Goal: Task Accomplishment & Management: Manage account settings

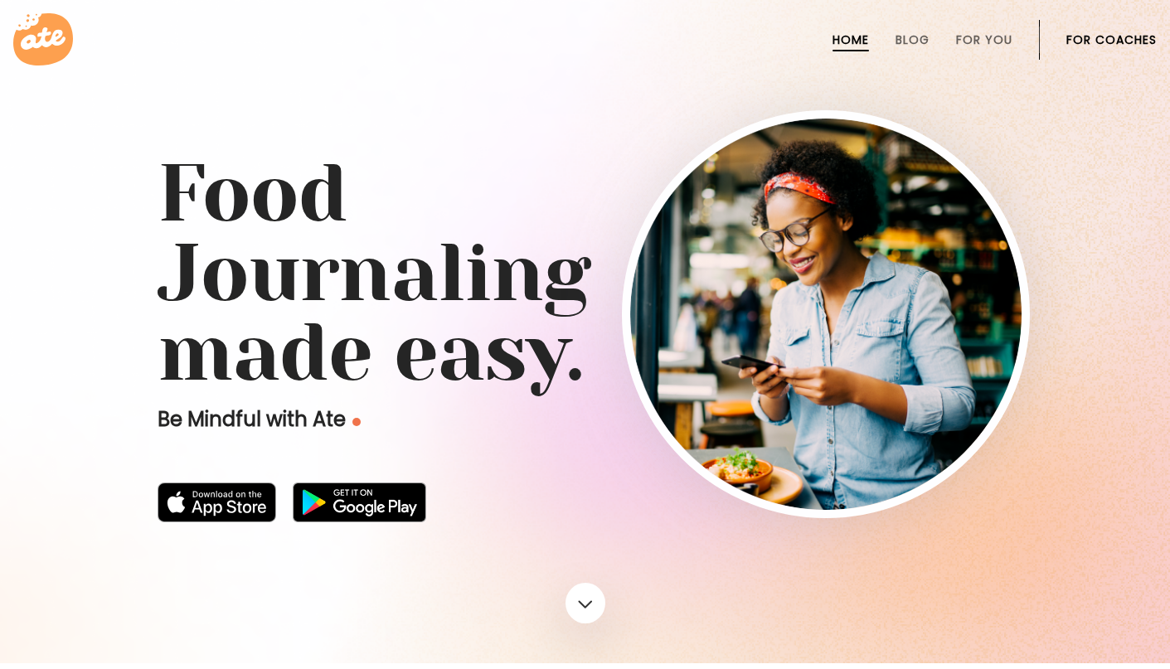
click at [1096, 34] on link "For Coaches" at bounding box center [1112, 39] width 90 height 13
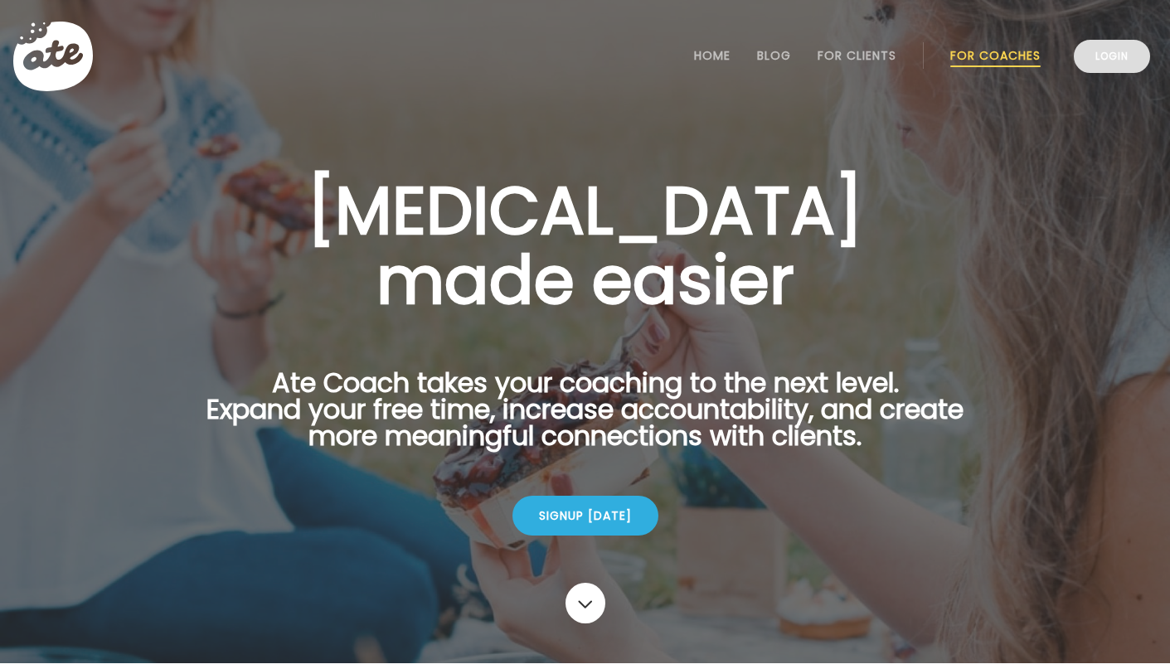
click at [1121, 60] on link "Login" at bounding box center [1112, 56] width 76 height 33
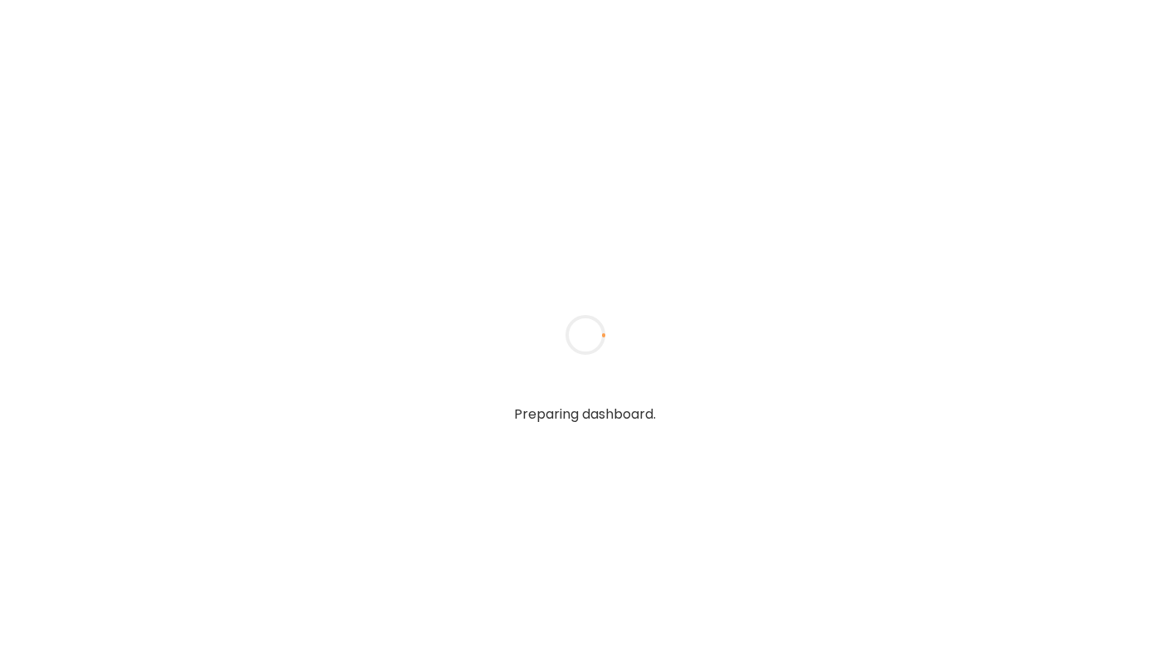
type input "**********"
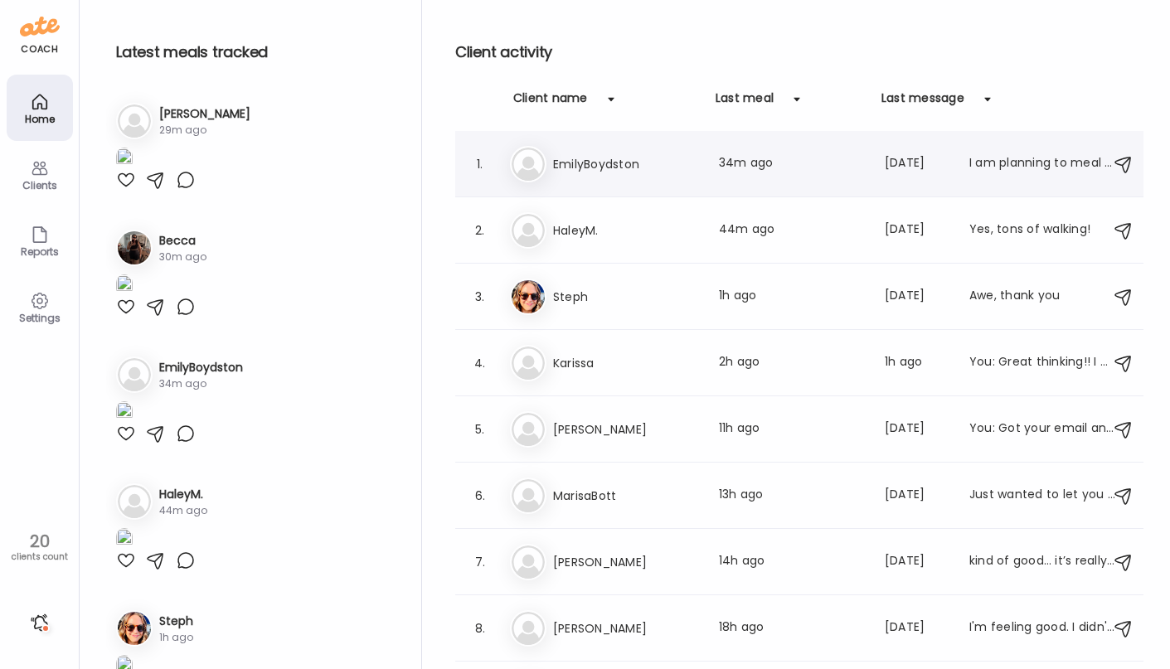
click at [659, 180] on div "Em EmilyBoydston Last meal: 34m ago Last message: [DATE] I am planning to meal …" at bounding box center [802, 164] width 584 height 36
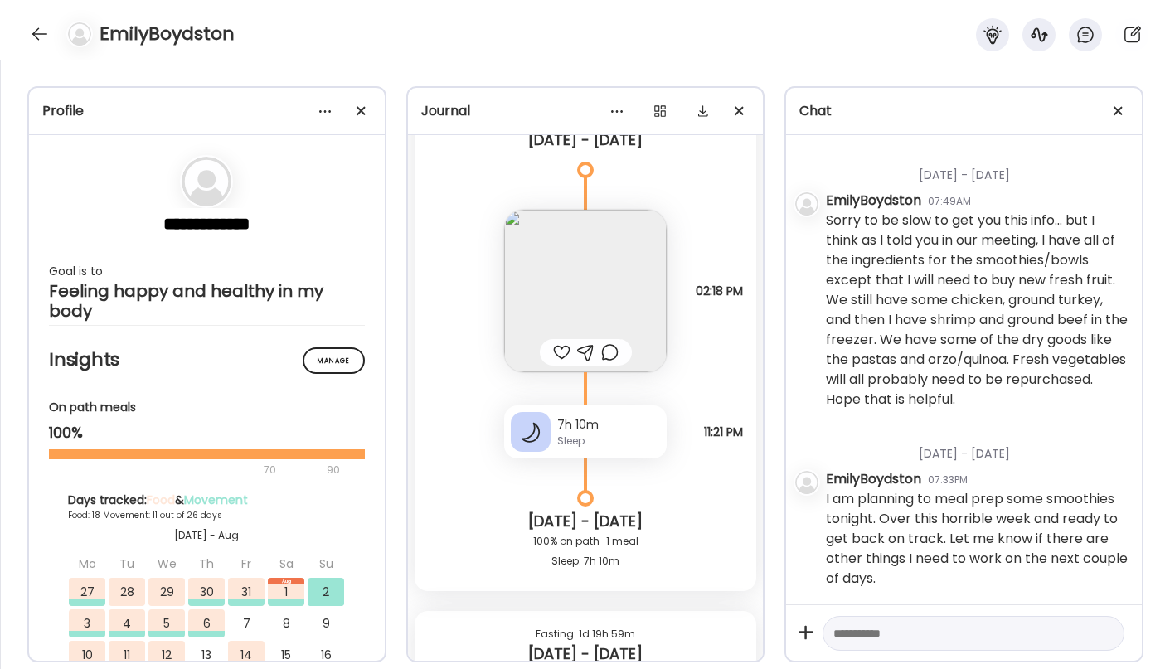
scroll to position [22802, 0]
click at [603, 294] on img at bounding box center [585, 293] width 163 height 163
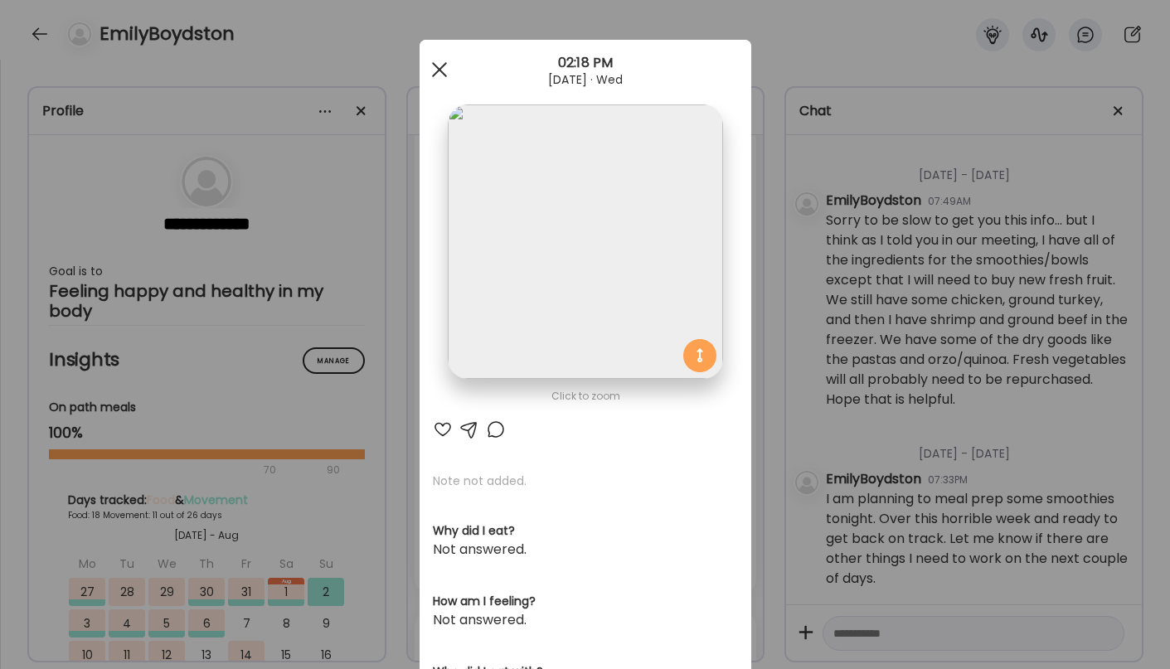
click at [442, 71] on div at bounding box center [439, 69] width 33 height 33
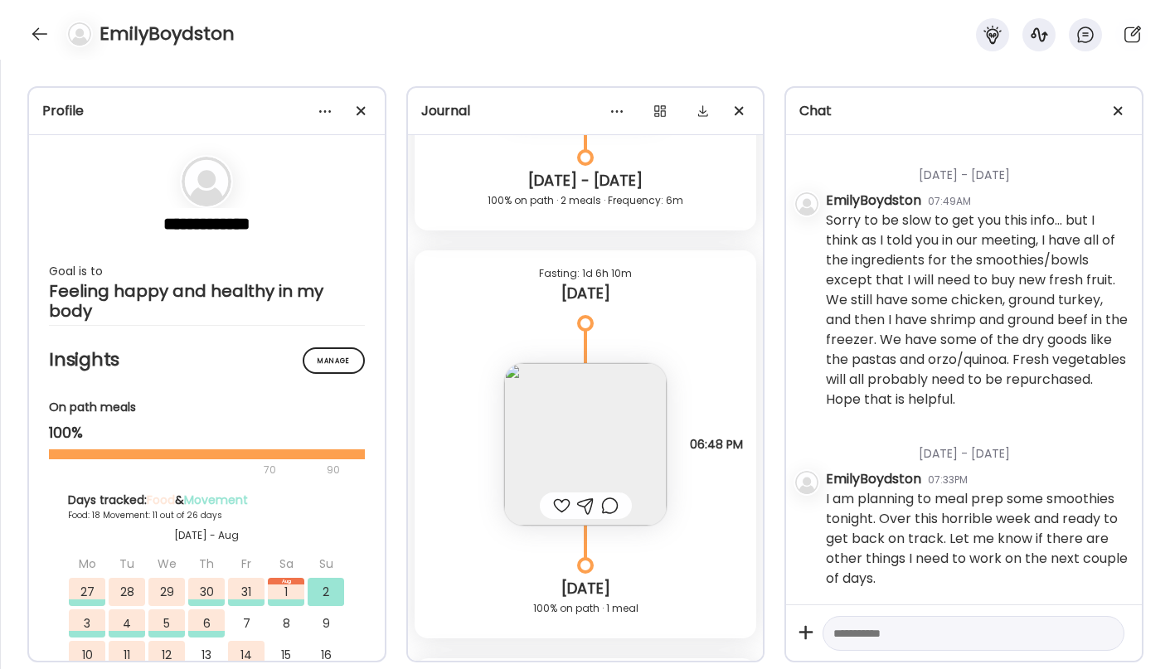
scroll to position [25451, 0]
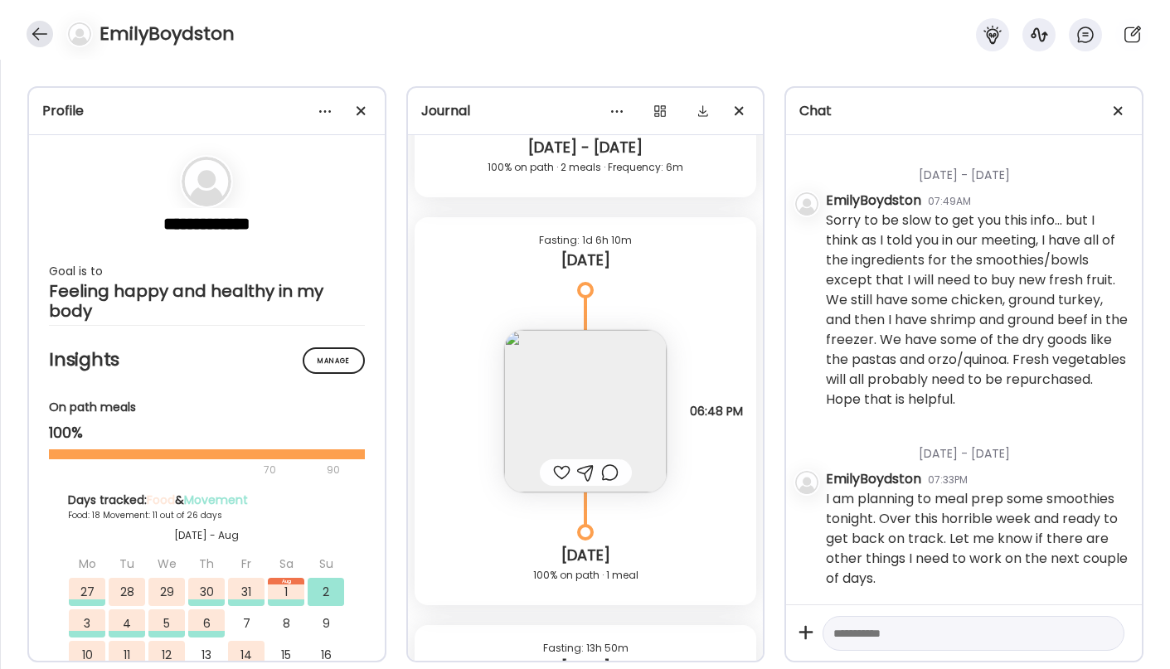
click at [43, 37] on div at bounding box center [40, 34] width 27 height 27
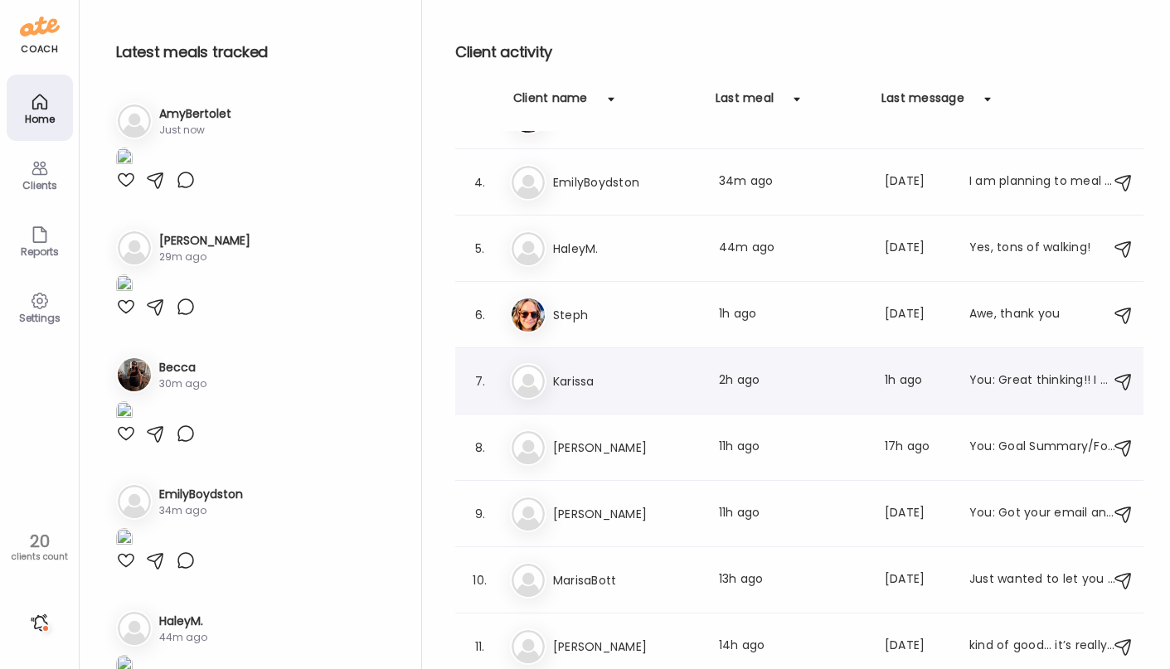
scroll to position [179, 0]
click at [646, 375] on h3 "Karissa" at bounding box center [626, 383] width 146 height 20
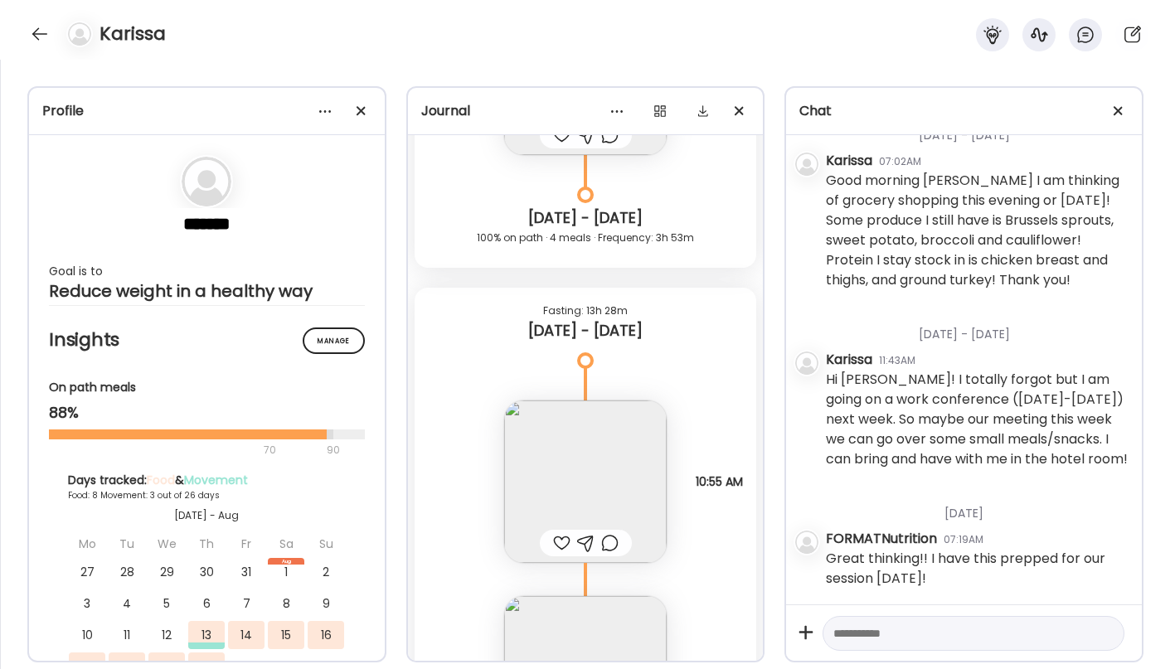
scroll to position [246, 0]
